Goal: Task Accomplishment & Management: Use online tool/utility

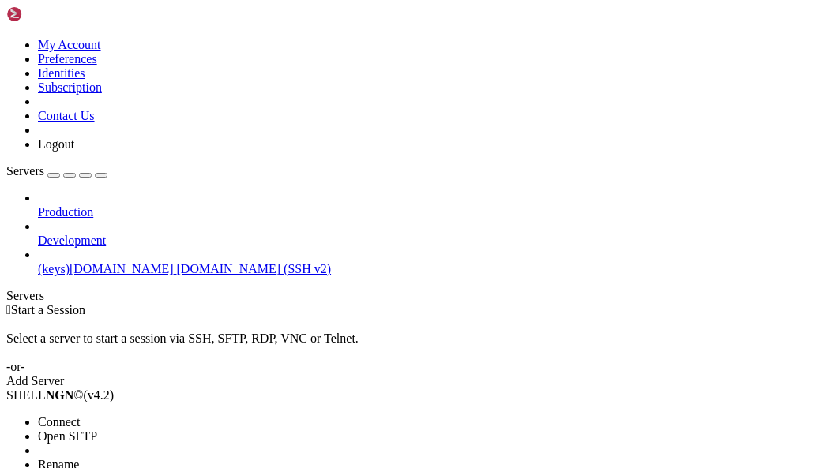
click at [80, 415] on span "Connect" at bounding box center [59, 421] width 42 height 13
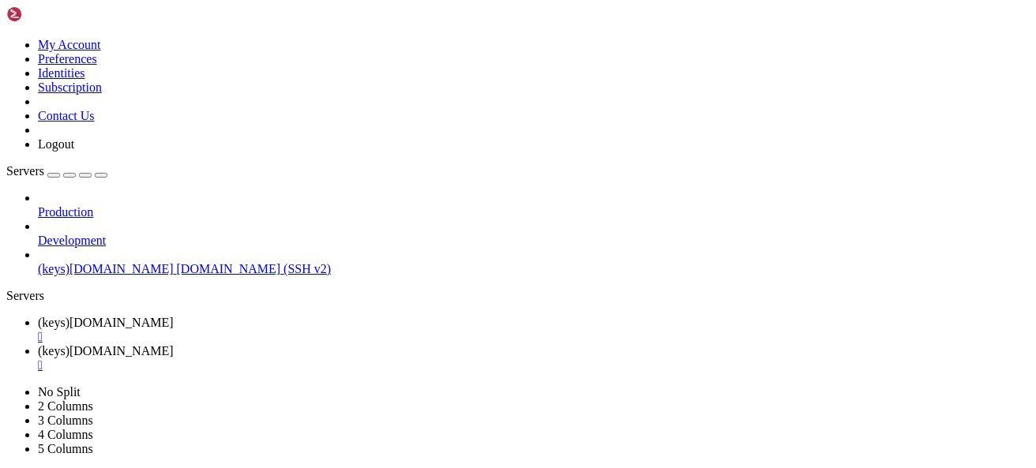
click at [248, 316] on link "(keys)[DOMAIN_NAME] " at bounding box center [534, 330] width 992 height 28
click at [409, 344] on link "(keys)[DOMAIN_NAME] " at bounding box center [534, 358] width 992 height 28
click at [174, 316] on span "(keys)[DOMAIN_NAME]" at bounding box center [106, 322] width 136 height 13
click at [174, 344] on span "(keys)[DOMAIN_NAME]" at bounding box center [106, 350] width 136 height 13
click at [174, 316] on span "(keys)[DOMAIN_NAME]" at bounding box center [106, 322] width 136 height 13
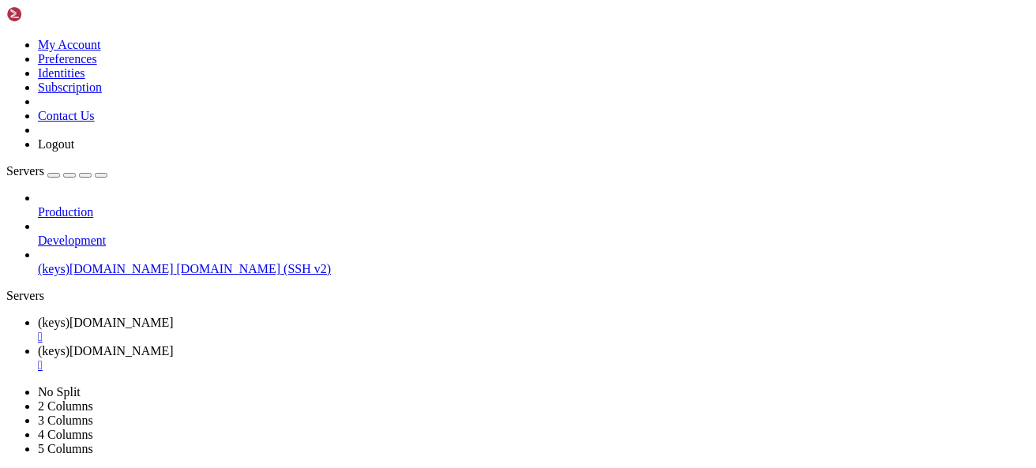
click at [174, 344] on span "(keys)[DOMAIN_NAME]" at bounding box center [106, 350] width 136 height 13
click at [174, 316] on span "(keys)[DOMAIN_NAME]" at bounding box center [106, 322] width 136 height 13
drag, startPoint x: 12, startPoint y: 971, endPoint x: 137, endPoint y: 969, distance: 125.6
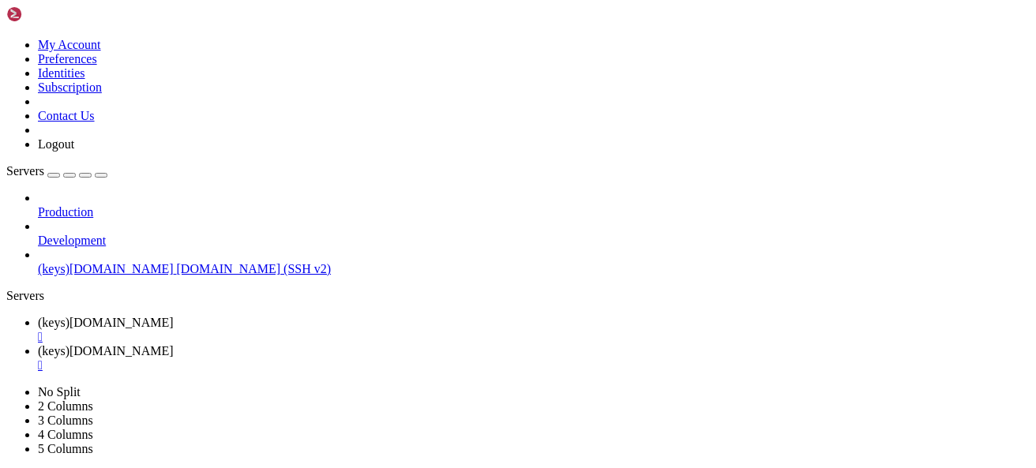
drag, startPoint x: 127, startPoint y: 972, endPoint x: 572, endPoint y: 993, distance: 445.1
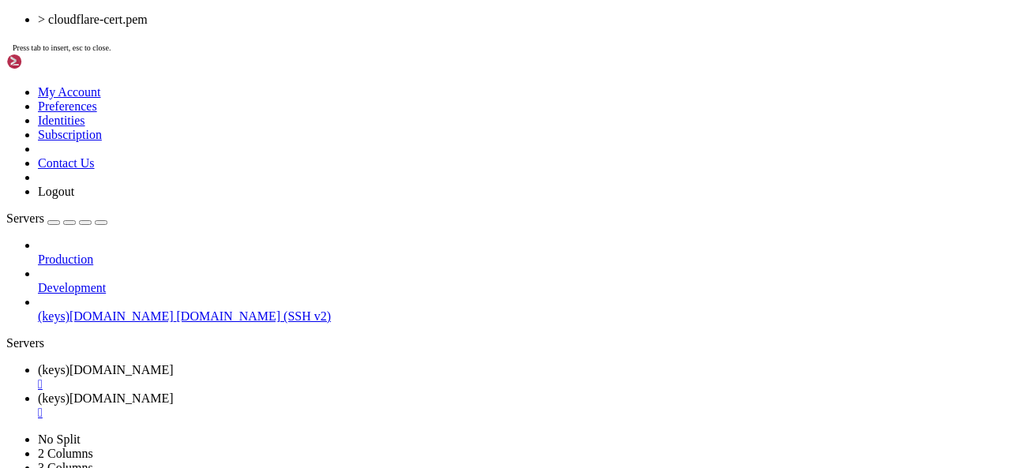
drag, startPoint x: 153, startPoint y: 1004, endPoint x: 272, endPoint y: 1006, distance: 118.5
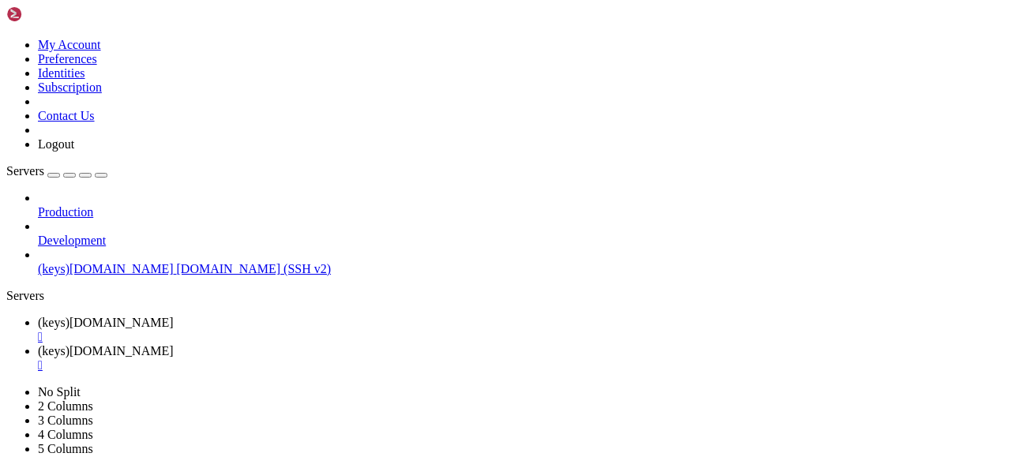
drag, startPoint x: 266, startPoint y: 959, endPoint x: 406, endPoint y: 992, distance: 143.7
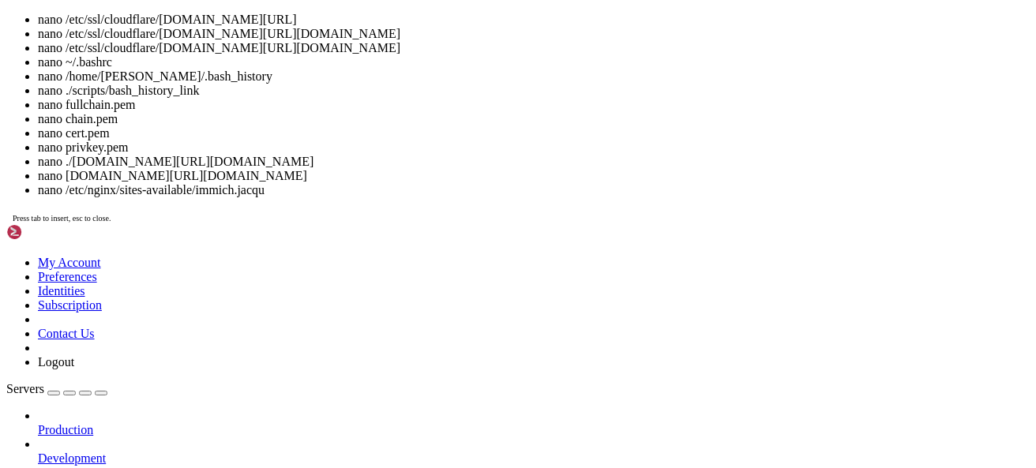
drag, startPoint x: 12, startPoint y: 1163, endPoint x: 140, endPoint y: 1162, distance: 127.9
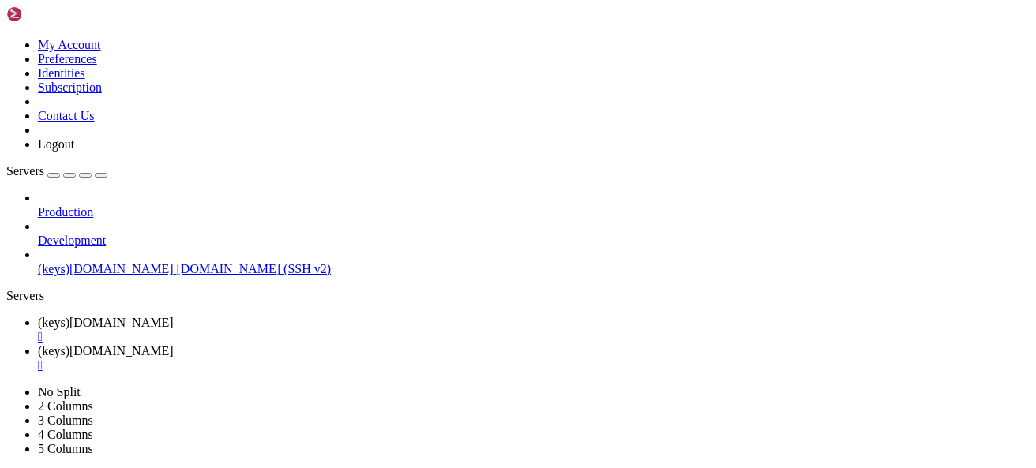
drag, startPoint x: 130, startPoint y: 943, endPoint x: 313, endPoint y: 980, distance: 186.9
drag, startPoint x: 272, startPoint y: 783, endPoint x: 208, endPoint y: 807, distance: 68.5
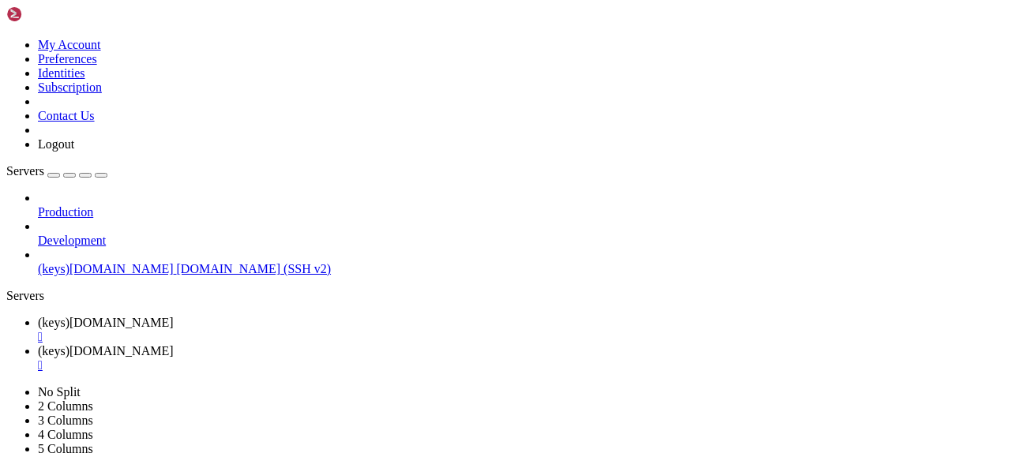
click at [174, 344] on span "(keys)[DOMAIN_NAME]" at bounding box center [106, 350] width 136 height 13
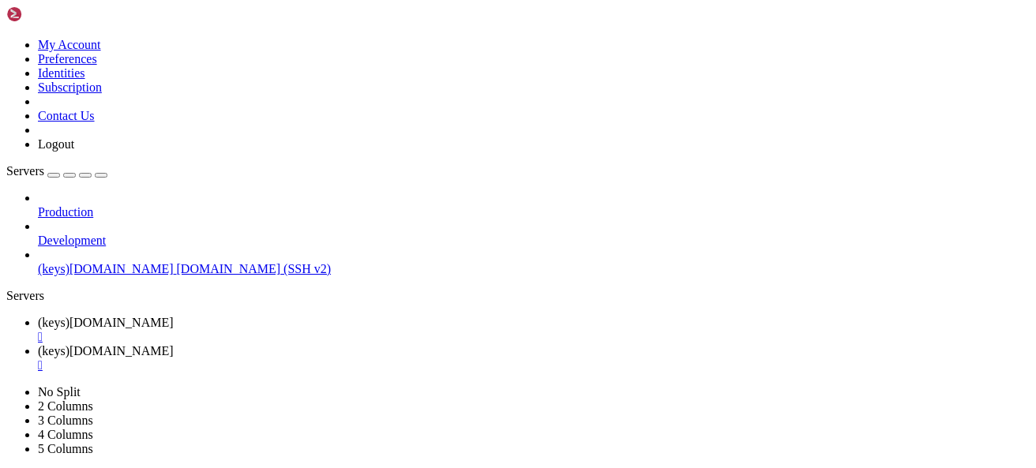
type input "/home/[PERSON_NAME]/DOCUMENTOS"
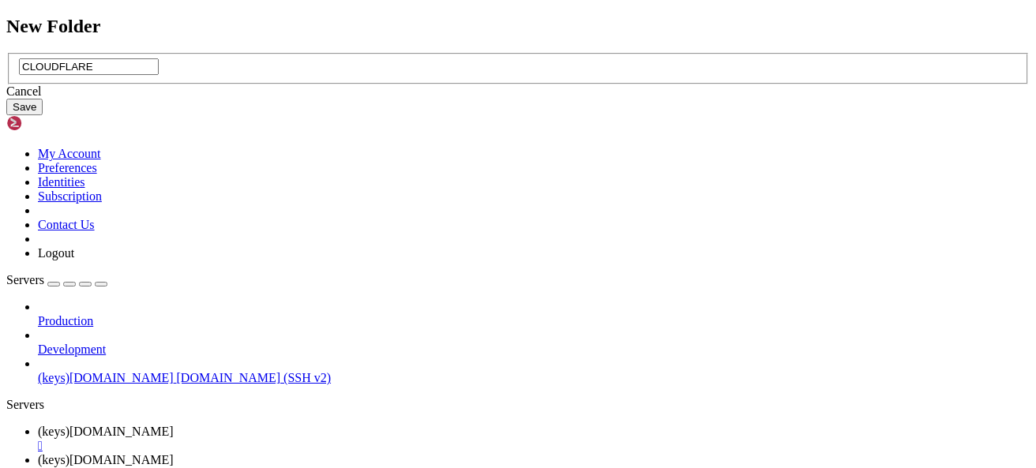
type input "CLOUDFLARE"
click at [43, 115] on button "Save" at bounding box center [24, 107] width 36 height 17
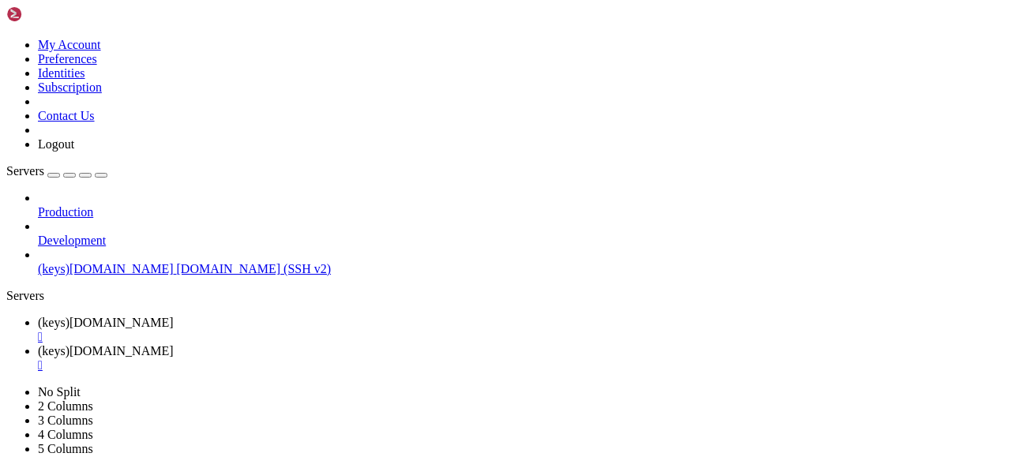
click at [174, 316] on span "(keys)[DOMAIN_NAME]" at bounding box center [106, 322] width 136 height 13
click at [174, 344] on span "(keys)[DOMAIN_NAME]" at bounding box center [106, 350] width 136 height 13
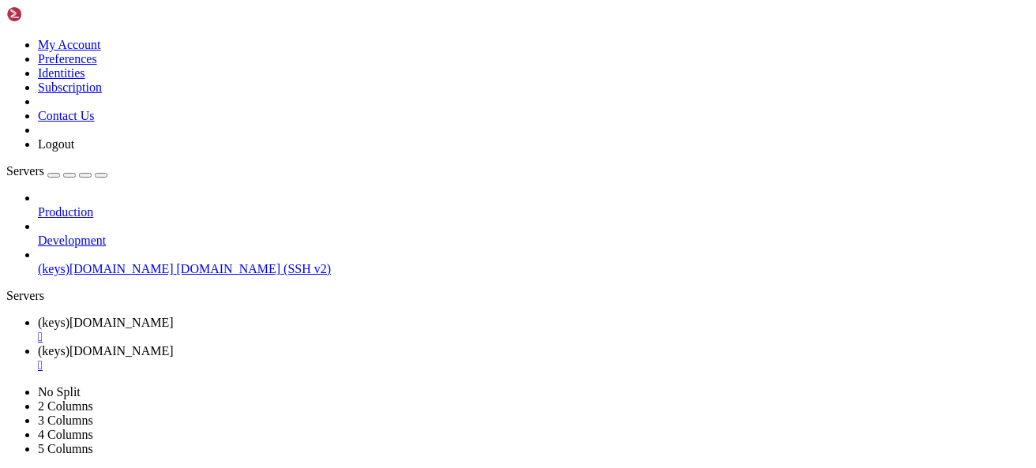
click at [174, 316] on span "(keys)[DOMAIN_NAME]" at bounding box center [106, 322] width 136 height 13
drag, startPoint x: 13, startPoint y: 906, endPoint x: 138, endPoint y: 903, distance: 125.6
drag, startPoint x: 153, startPoint y: 892, endPoint x: 270, endPoint y: 886, distance: 117.0
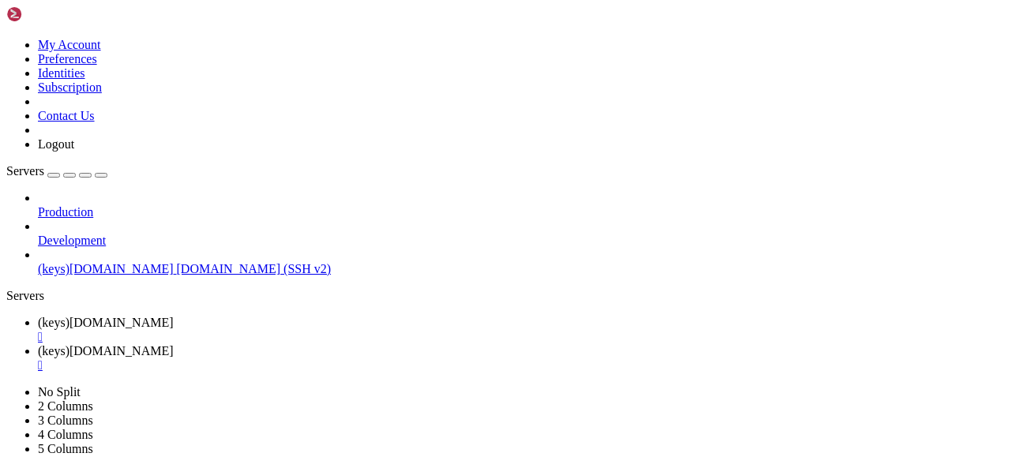
click at [174, 344] on span "(keys)[DOMAIN_NAME]" at bounding box center [106, 350] width 136 height 13
click at [255, 316] on link "(keys)[DOMAIN_NAME] " at bounding box center [534, 330] width 992 height 28
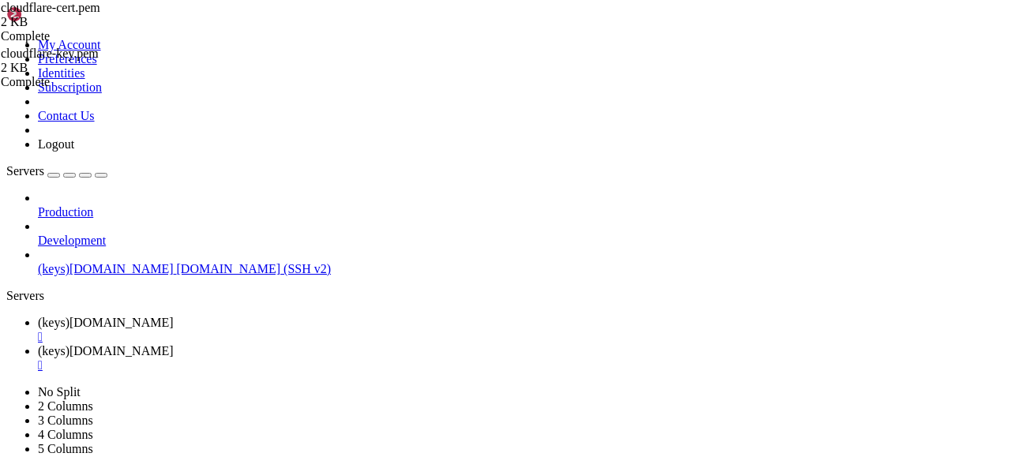
drag, startPoint x: 678, startPoint y: 990, endPoint x: 802, endPoint y: 982, distance: 125.1
drag, startPoint x: 797, startPoint y: 982, endPoint x: 516, endPoint y: 989, distance: 281.2
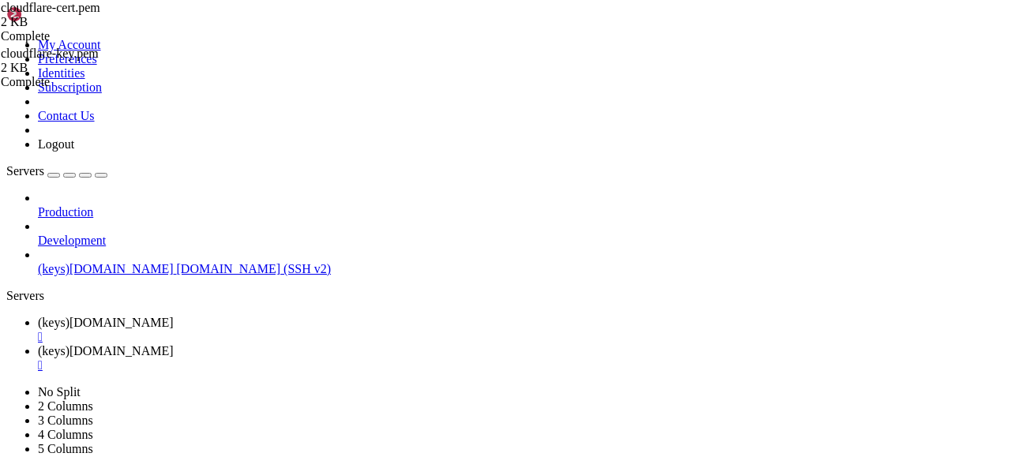
scroll to position [618, 0]
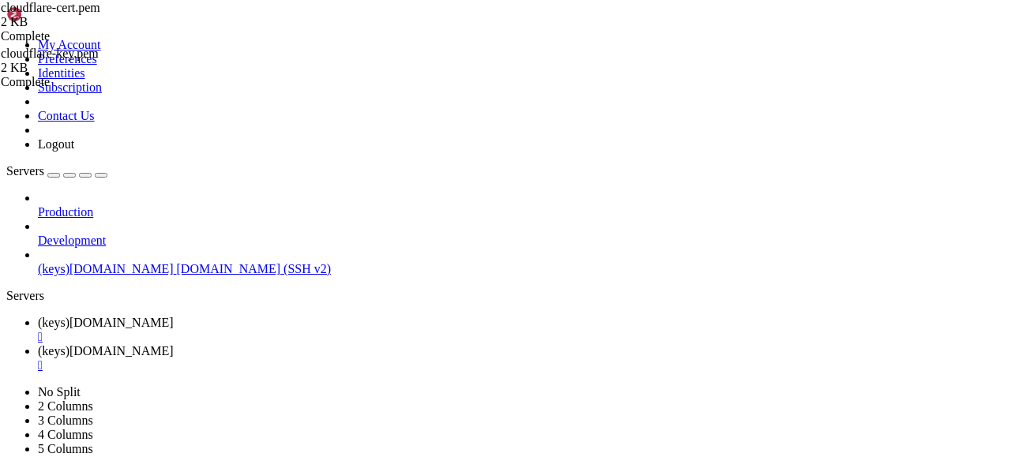
drag, startPoint x: 454, startPoint y: 989, endPoint x: 617, endPoint y: 984, distance: 162.7
drag, startPoint x: 618, startPoint y: 981, endPoint x: 661, endPoint y: 988, distance: 44.0
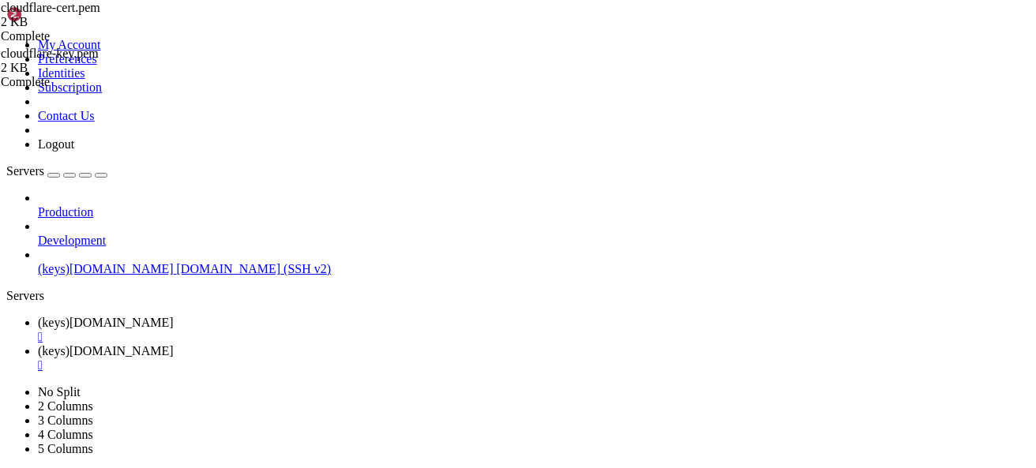
click at [174, 344] on span "(keys)[DOMAIN_NAME]" at bounding box center [106, 350] width 136 height 13
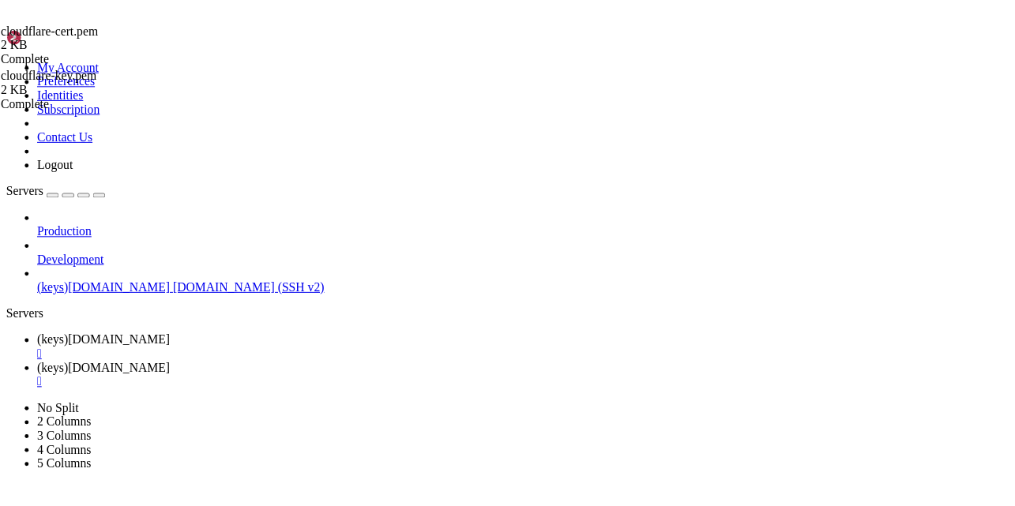
scroll to position [0, 0]
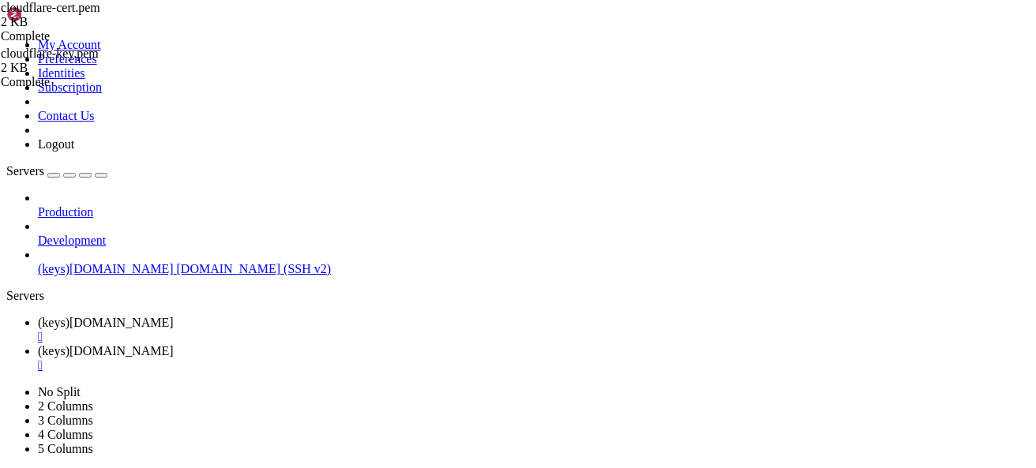
click at [174, 316] on span "(keys)[DOMAIN_NAME]" at bounding box center [106, 322] width 136 height 13
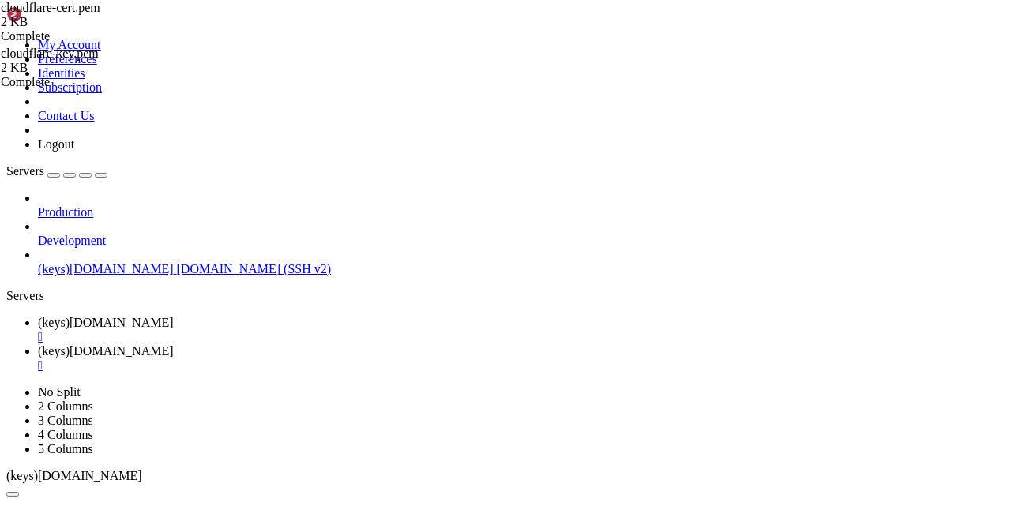
scroll to position [631, 0]
drag, startPoint x: 10, startPoint y: 744, endPoint x: 53, endPoint y: 745, distance: 42.7
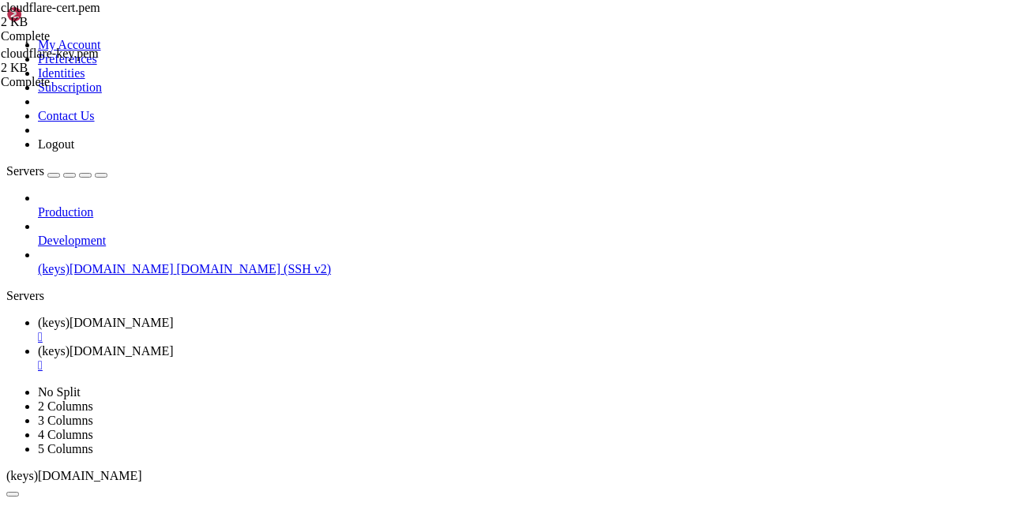
drag, startPoint x: 152, startPoint y: 733, endPoint x: 273, endPoint y: 728, distance: 121.7
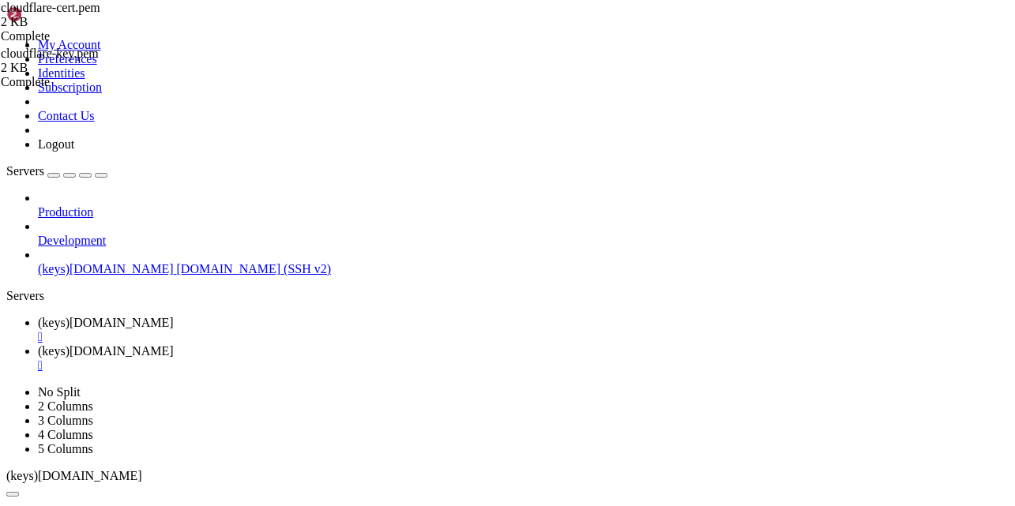
click at [382, 344] on link "(keys)[DOMAIN_NAME] " at bounding box center [523, 358] width 971 height 28
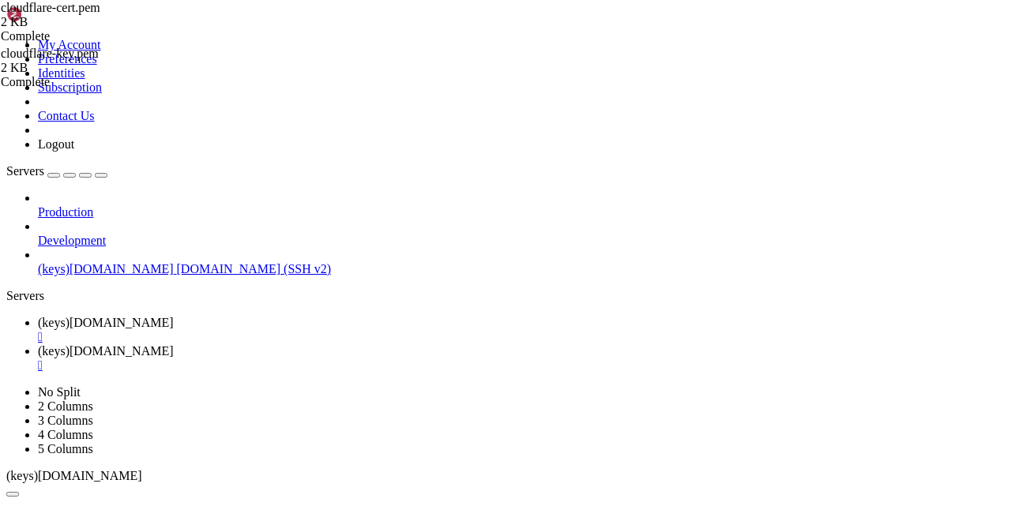
scroll to position [395, 0]
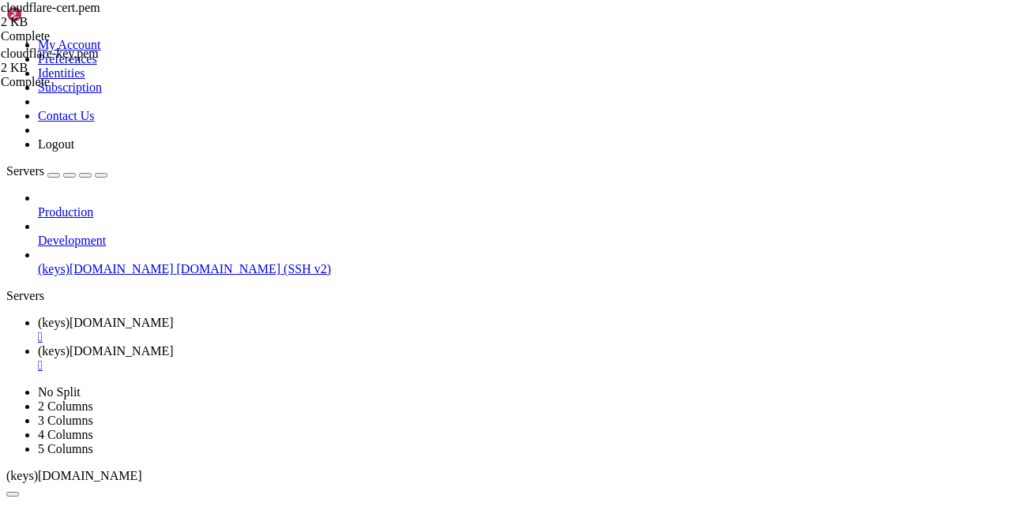
click at [174, 316] on span "(keys)[DOMAIN_NAME]" at bounding box center [106, 322] width 136 height 13
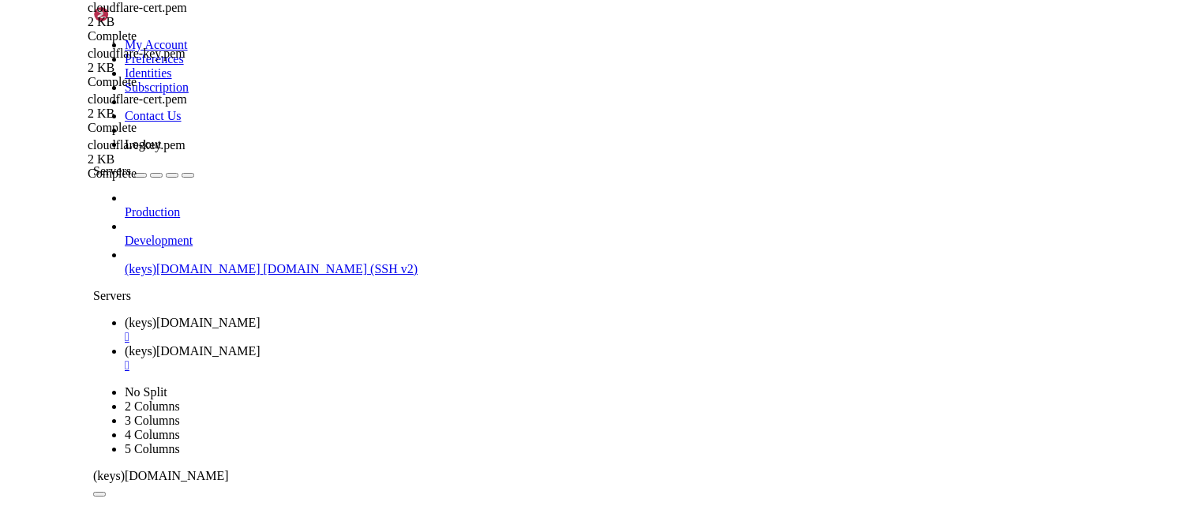
scroll to position [698, 0]
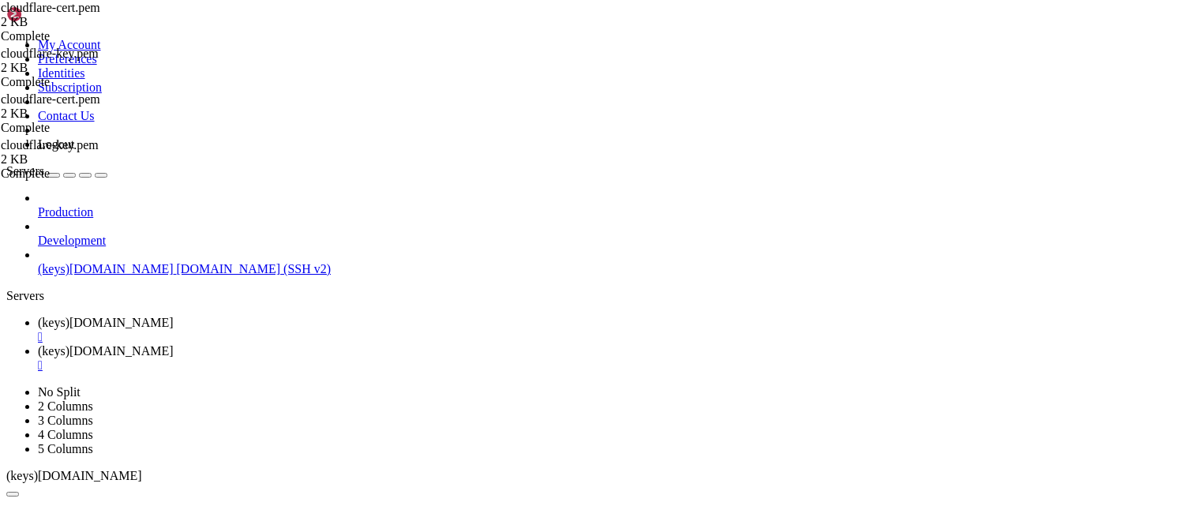
drag, startPoint x: 413, startPoint y: 814, endPoint x: 130, endPoint y: 825, distance: 282.9
drag, startPoint x: 130, startPoint y: 825, endPoint x: 565, endPoint y: 942, distance: 450.5
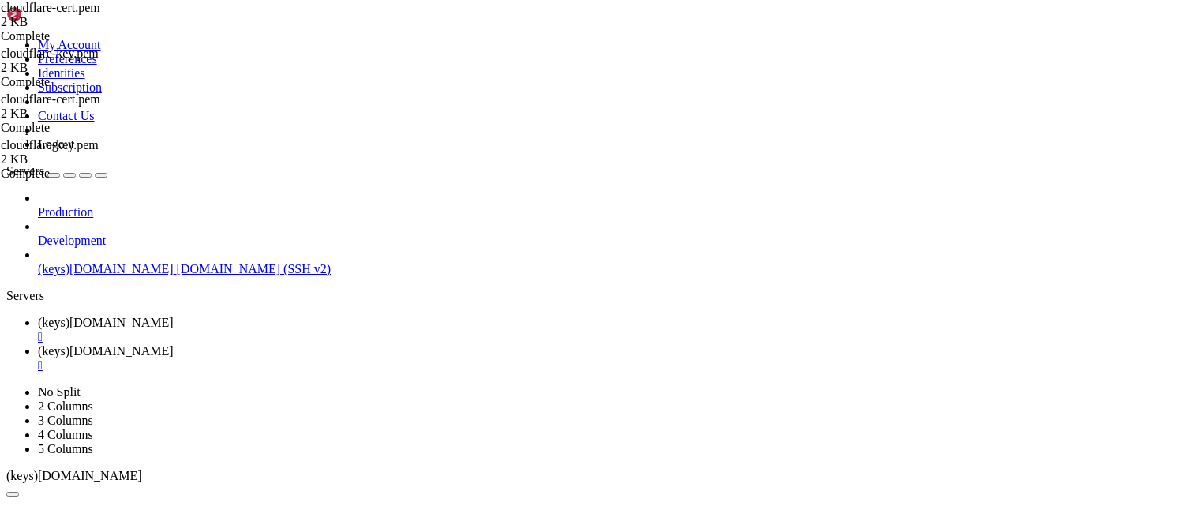
scroll to position [712, 0]
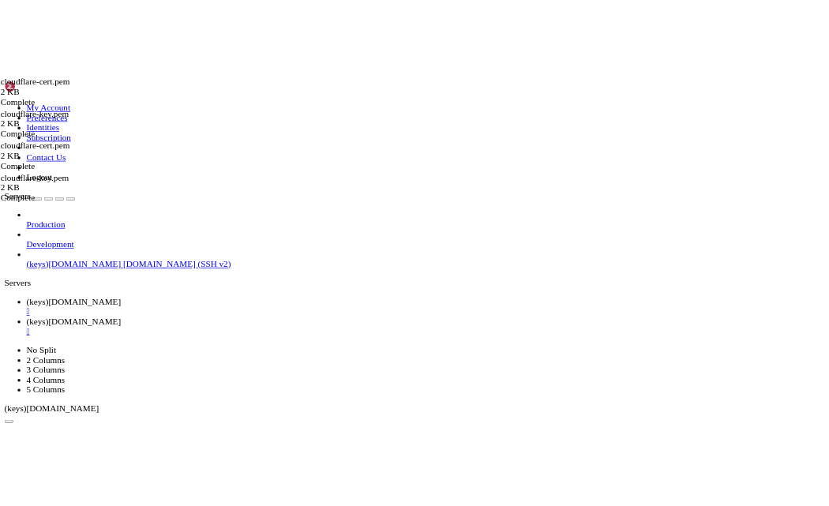
scroll to position [725, 0]
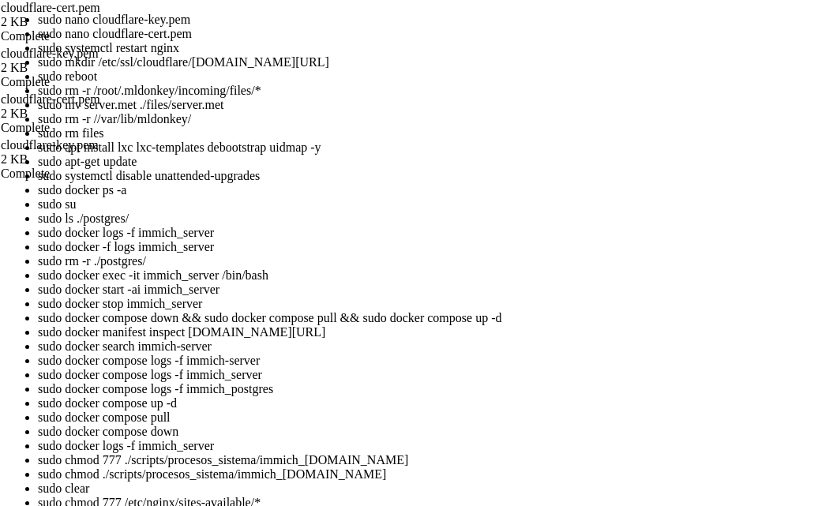
scroll to position [886, 0]
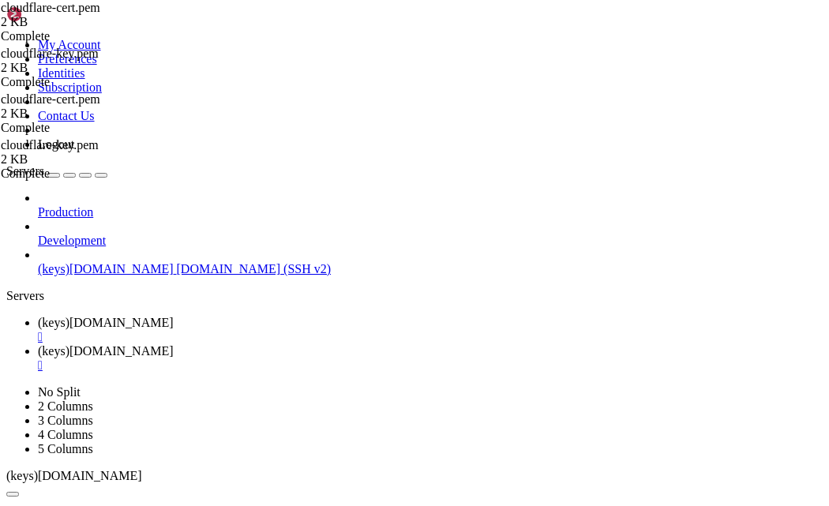
drag, startPoint x: 253, startPoint y: 1016, endPoint x: 527, endPoint y: 1013, distance: 273.2
drag, startPoint x: 497, startPoint y: 1019, endPoint x: 474, endPoint y: 1027, distance: 24.2
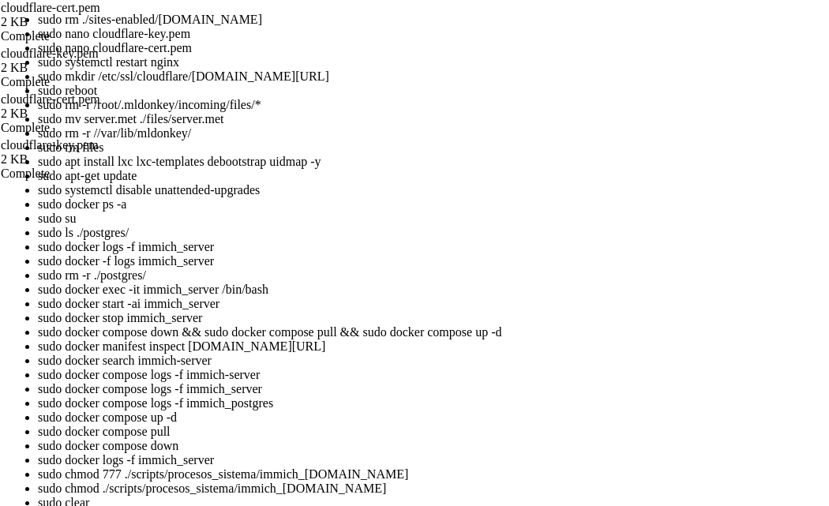
scroll to position [967, 0]
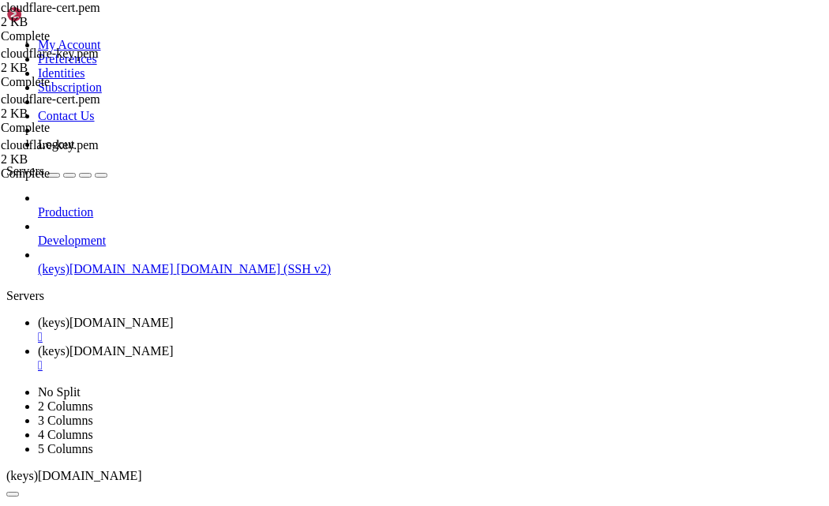
drag, startPoint x: 300, startPoint y: 1012, endPoint x: 257, endPoint y: 1024, distance: 45.2
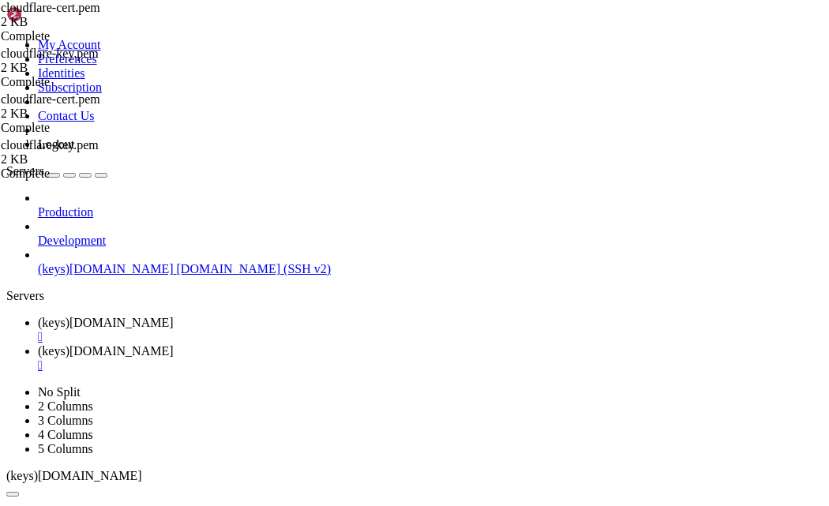
drag, startPoint x: 371, startPoint y: 1004, endPoint x: 334, endPoint y: 1021, distance: 41.0
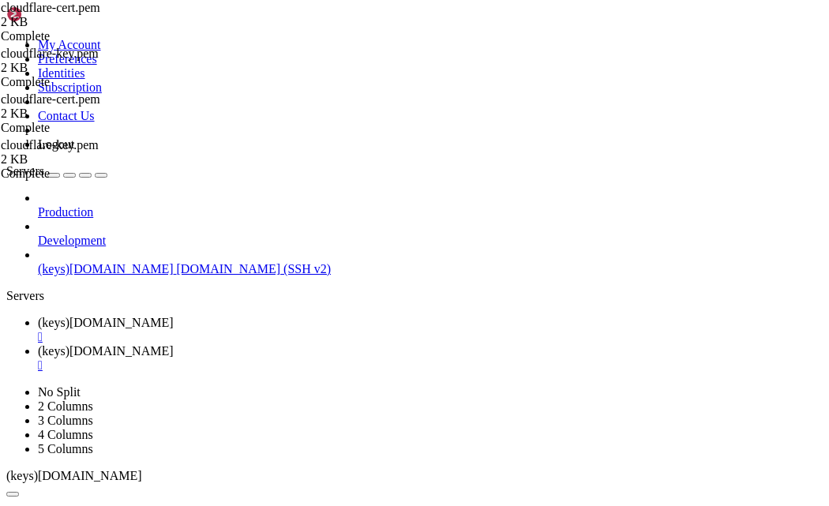
drag, startPoint x: 285, startPoint y: 972, endPoint x: 487, endPoint y: 974, distance: 202.2
drag, startPoint x: 486, startPoint y: 973, endPoint x: 453, endPoint y: 1011, distance: 49.9
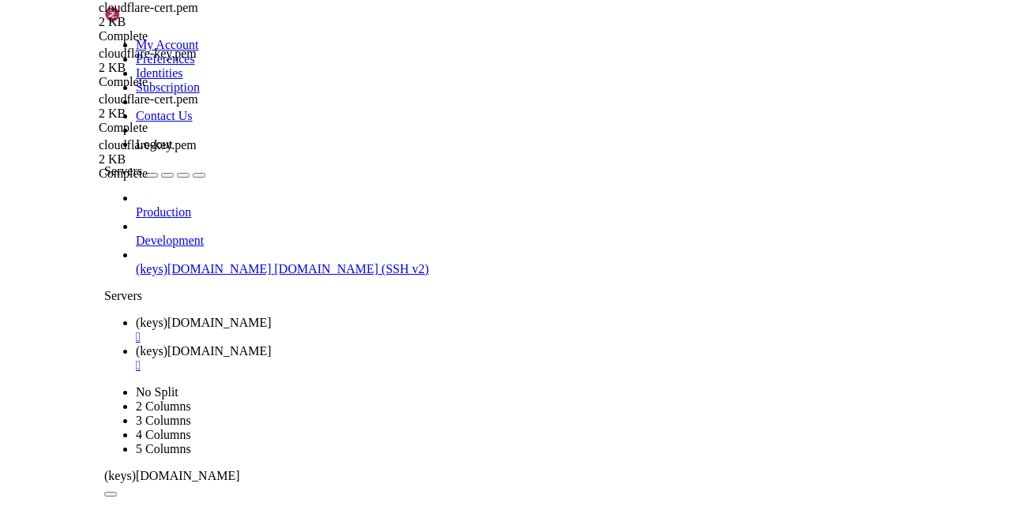
scroll to position [1383, 0]
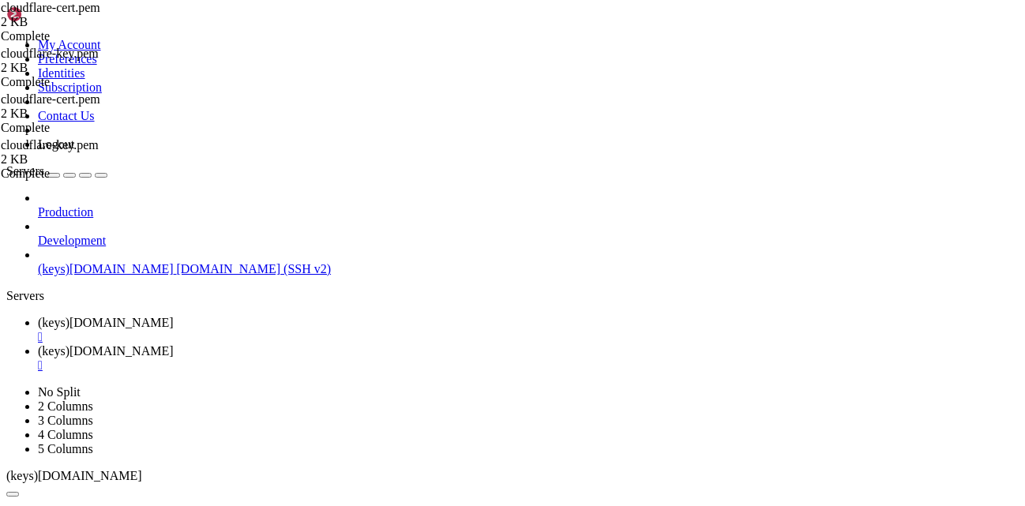
drag, startPoint x: 353, startPoint y: 1011, endPoint x: 314, endPoint y: 1019, distance: 39.7
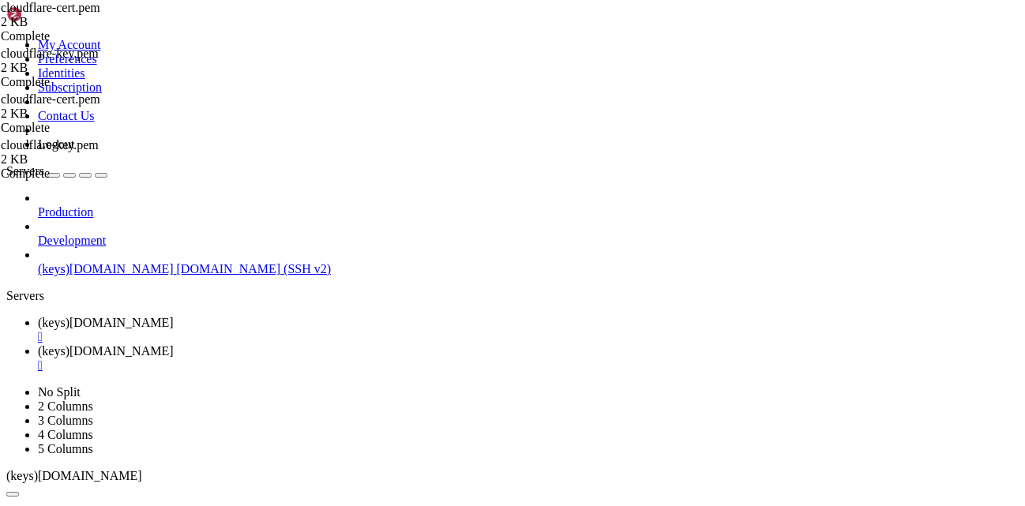
drag, startPoint x: 520, startPoint y: 1015, endPoint x: 491, endPoint y: 1024, distance: 30.0
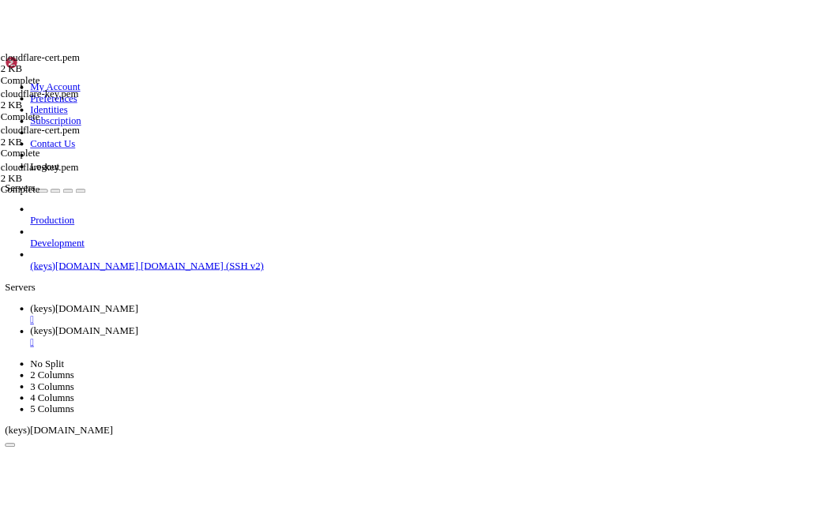
scroll to position [2041, 0]
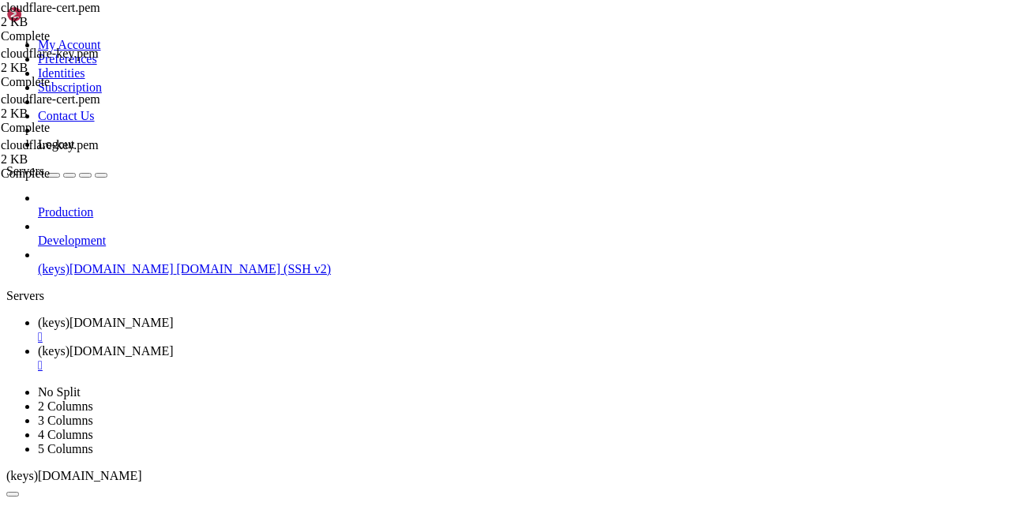
click at [174, 344] on span "(keys)[DOMAIN_NAME]" at bounding box center [106, 350] width 136 height 13
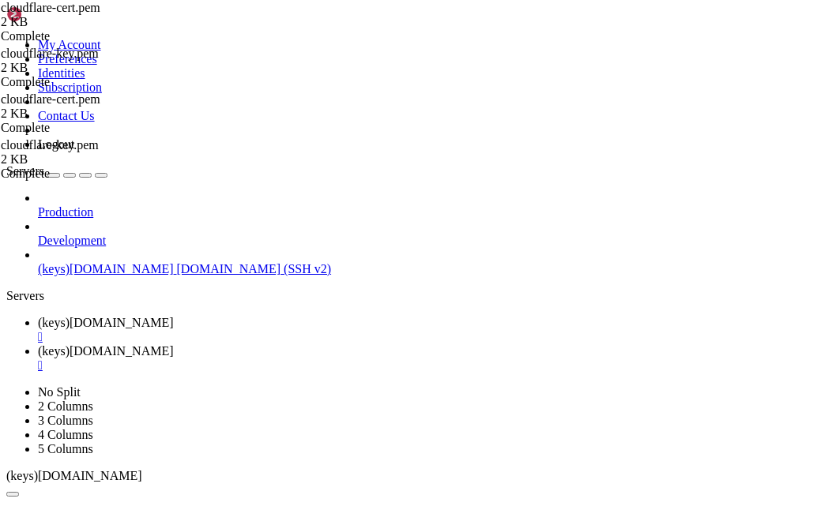
type input "/home/[PERSON_NAME]"
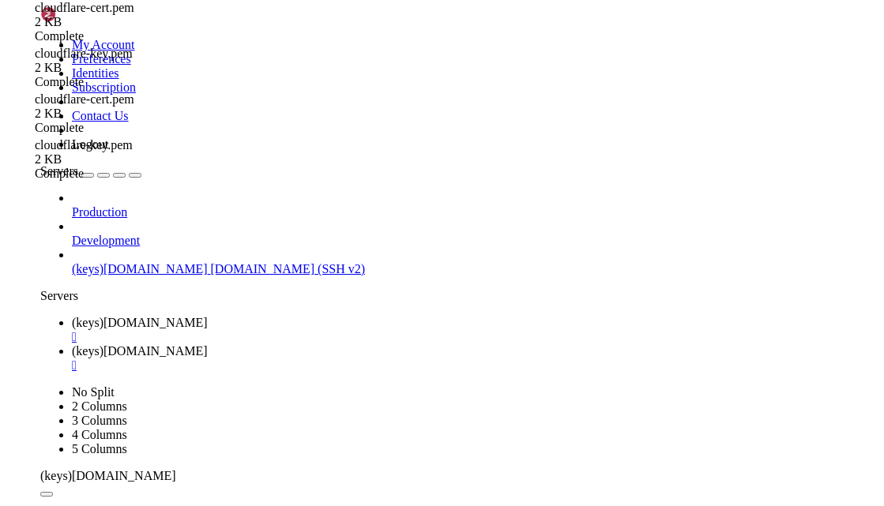
scroll to position [395, 0]
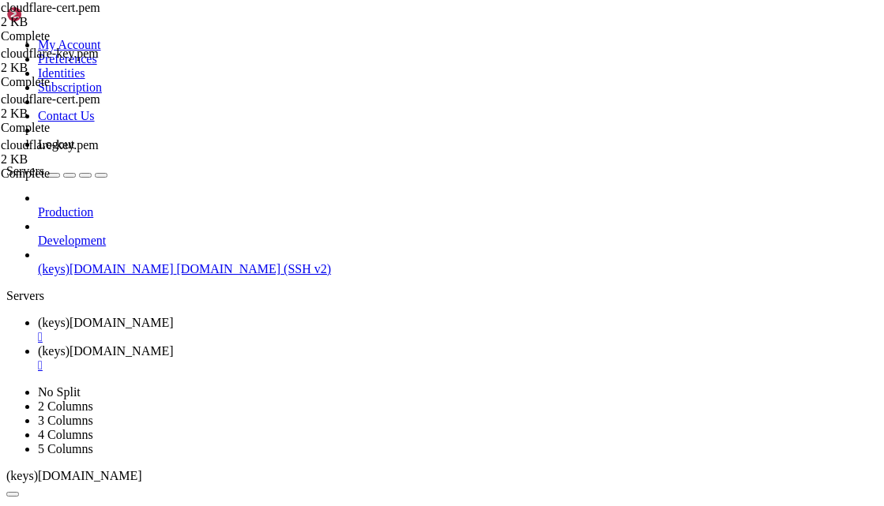
click at [265, 316] on link "(keys)[DOMAIN_NAME] " at bounding box center [457, 330] width 839 height 28
drag, startPoint x: 257, startPoint y: 1018, endPoint x: 227, endPoint y: 1018, distance: 29.2
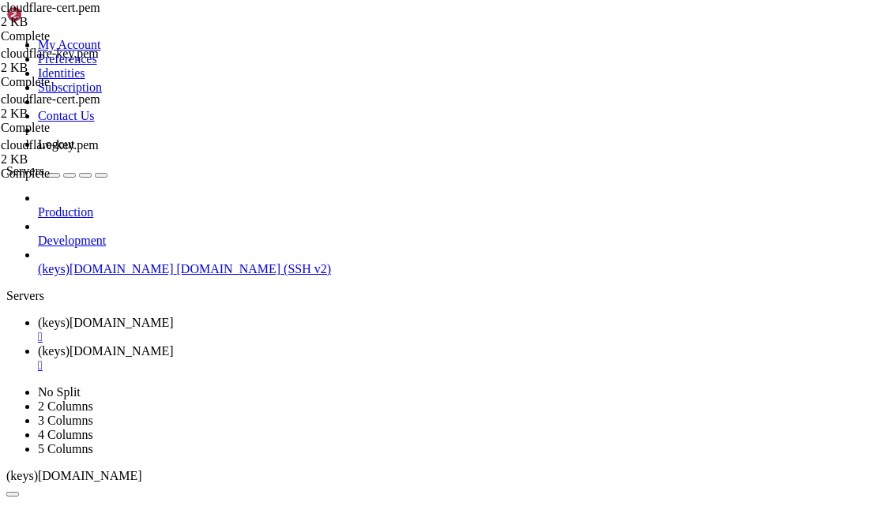
scroll to position [2121, 0]
drag, startPoint x: 392, startPoint y: 1016, endPoint x: 336, endPoint y: 1001, distance: 58.0
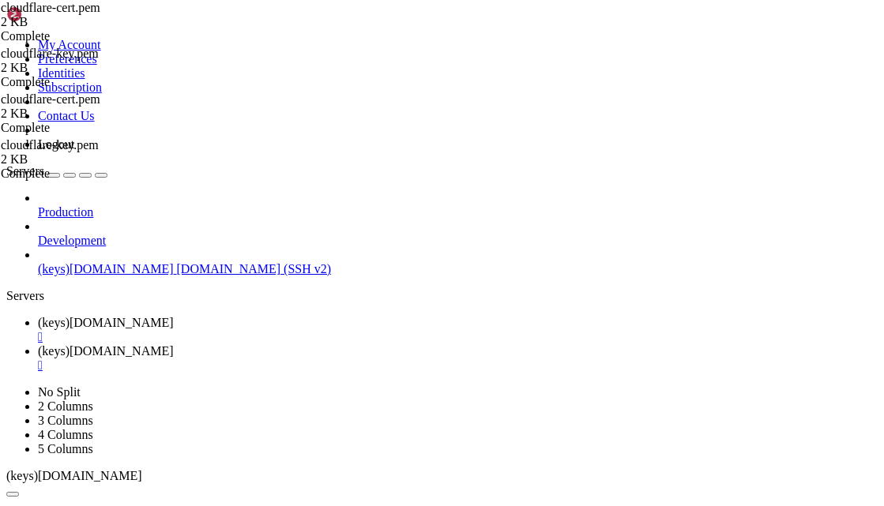
scroll to position [2403, 0]
